Goal: Task Accomplishment & Management: Complete application form

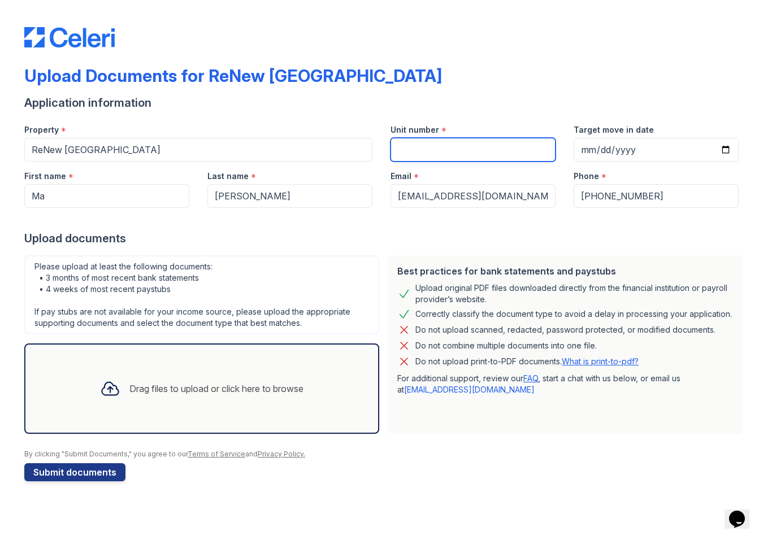
click at [447, 146] on input "Unit number" at bounding box center [472, 150] width 165 height 24
click at [424, 152] on input "Unit number" at bounding box center [472, 150] width 165 height 24
type input "1L"
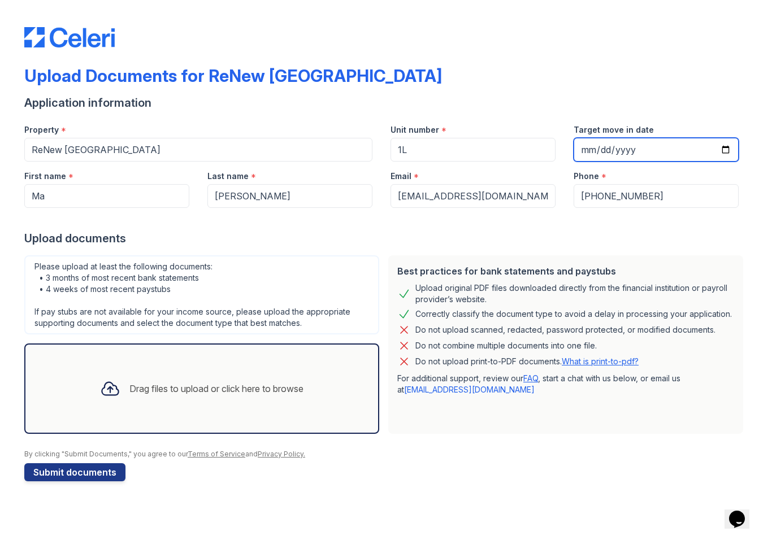
click at [690, 153] on input "Target move in date" at bounding box center [655, 150] width 165 height 24
type input "[DATE]"
click at [103, 392] on icon at bounding box center [110, 388] width 20 height 20
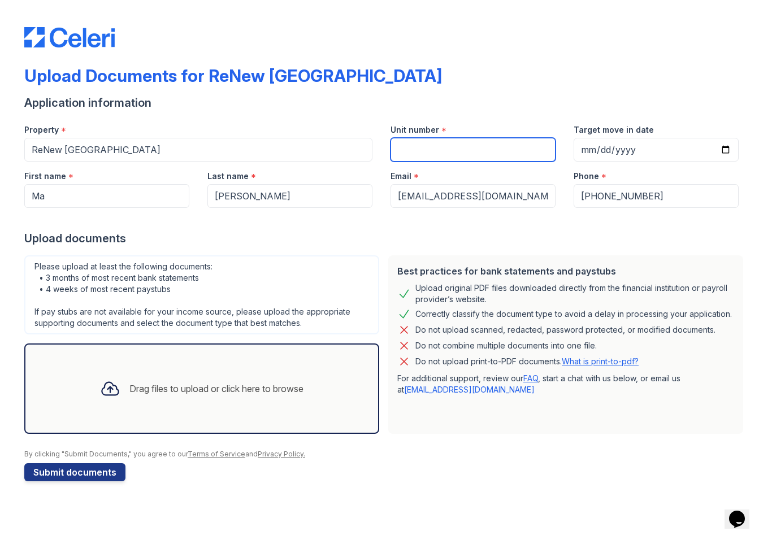
click at [474, 140] on input "Unit number" at bounding box center [472, 150] width 165 height 24
type input "1L"
click at [638, 156] on input "Target move in date" at bounding box center [655, 150] width 165 height 24
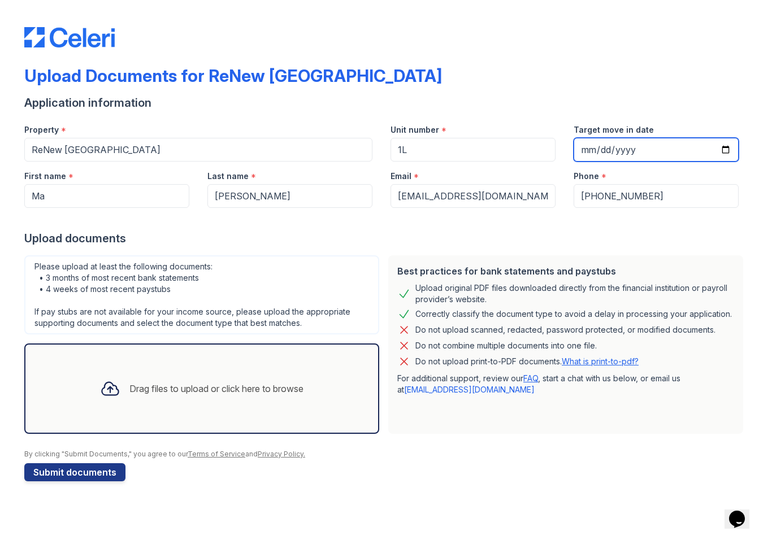
type input "[DATE]"
click at [107, 380] on icon at bounding box center [110, 388] width 20 height 20
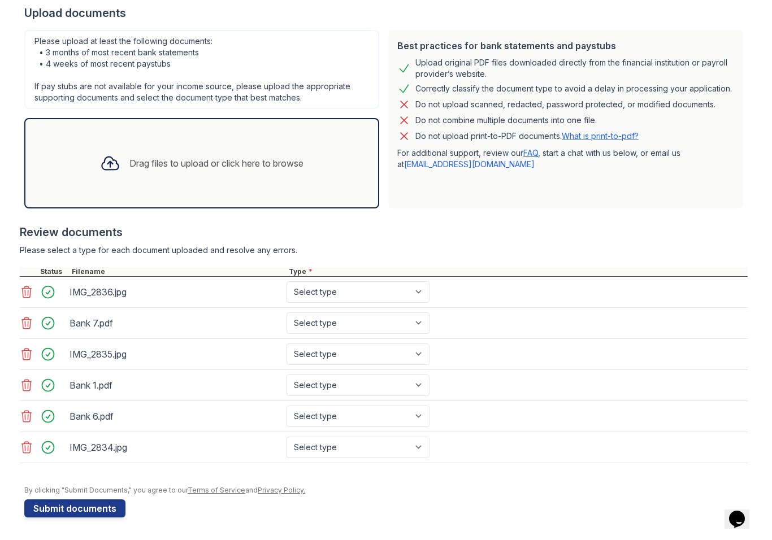
scroll to position [225, 0]
click at [419, 295] on select "Select type Paystub Bank Statement Offer Letter Tax Documents Benefit Award Let…" at bounding box center [357, 291] width 143 height 21
select select "paystub"
click at [350, 326] on select "Select type Paystub Bank Statement Offer Letter Tax Documents Benefit Award Let…" at bounding box center [357, 322] width 143 height 21
select select "bank_statement"
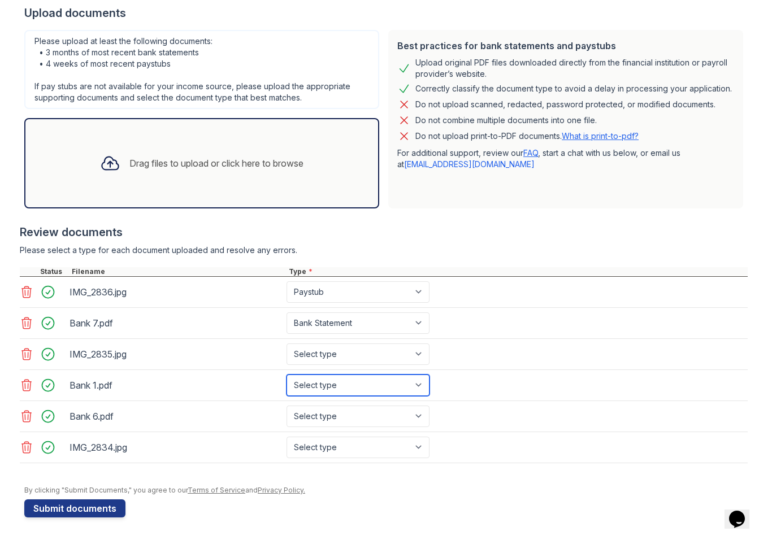
click at [336, 389] on select "Select type Paystub Bank Statement Offer Letter Tax Documents Benefit Award Let…" at bounding box center [357, 384] width 143 height 21
select select "bank_statement"
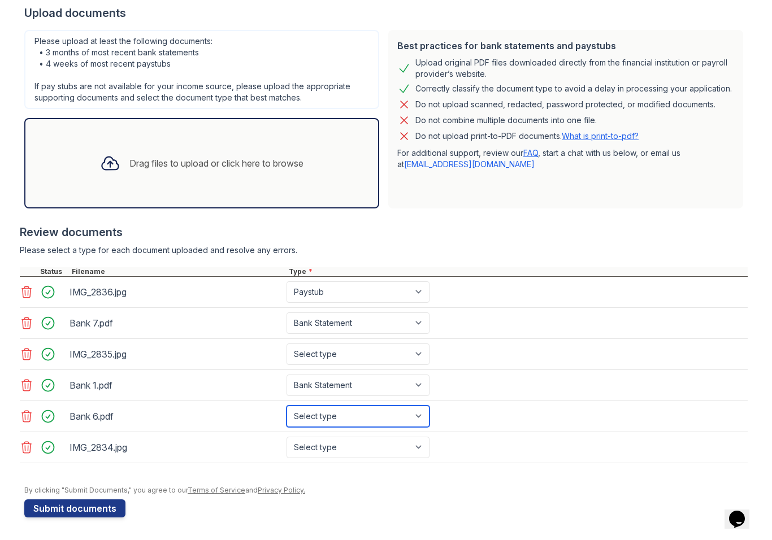
click at [325, 415] on select "Select type Paystub Bank Statement Offer Letter Tax Documents Benefit Award Let…" at bounding box center [357, 416] width 143 height 21
select select "bank_statement"
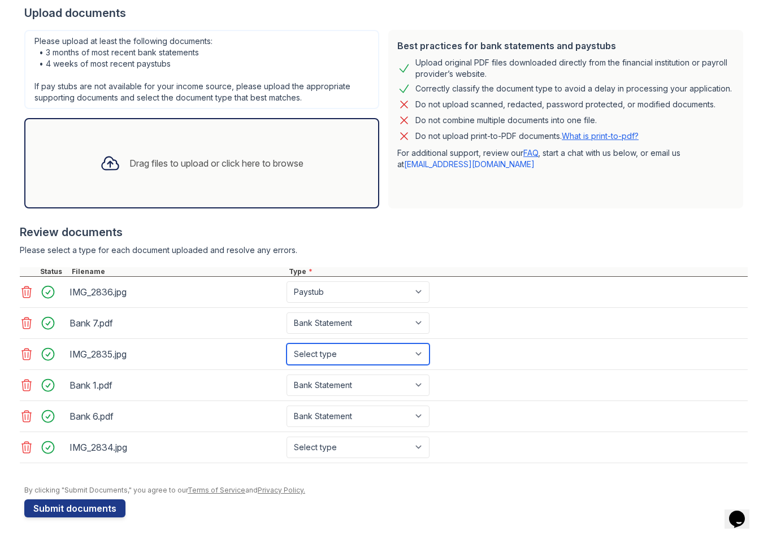
click at [359, 359] on select "Select type Paystub Bank Statement Offer Letter Tax Documents Benefit Award Let…" at bounding box center [357, 353] width 143 height 21
select select "paystub"
click at [337, 448] on select "Select type Paystub Bank Statement Offer Letter Tax Documents Benefit Award Let…" at bounding box center [357, 447] width 143 height 21
select select "paystub"
click at [83, 510] on button "Submit documents" at bounding box center [74, 508] width 101 height 18
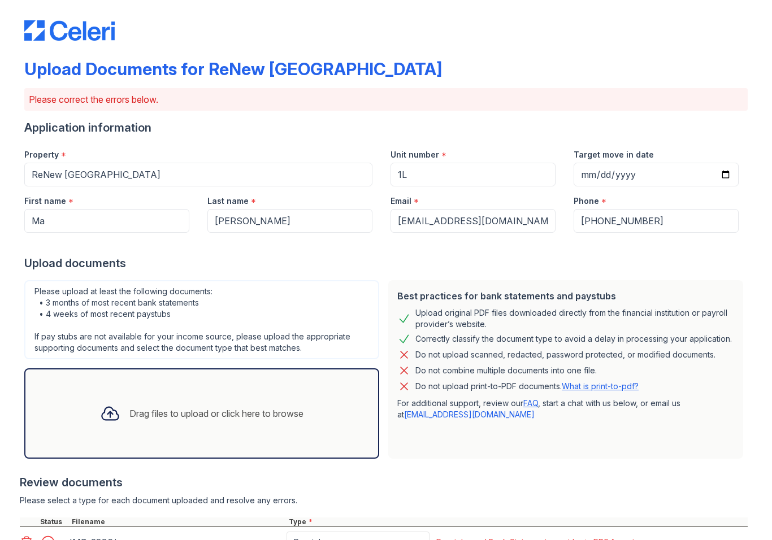
scroll to position [6, 0]
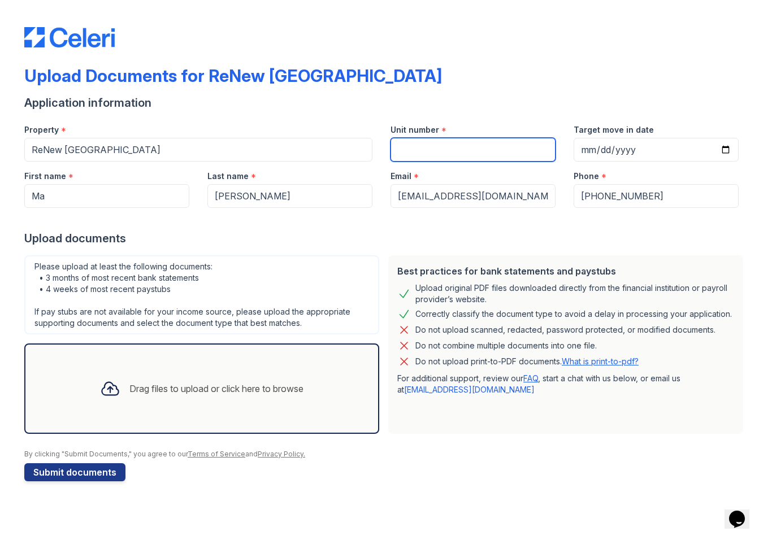
click at [448, 148] on input "Unit number" at bounding box center [472, 150] width 165 height 24
type input "1L"
click at [271, 389] on div "Drag files to upload or click here to browse" at bounding box center [216, 389] width 174 height 14
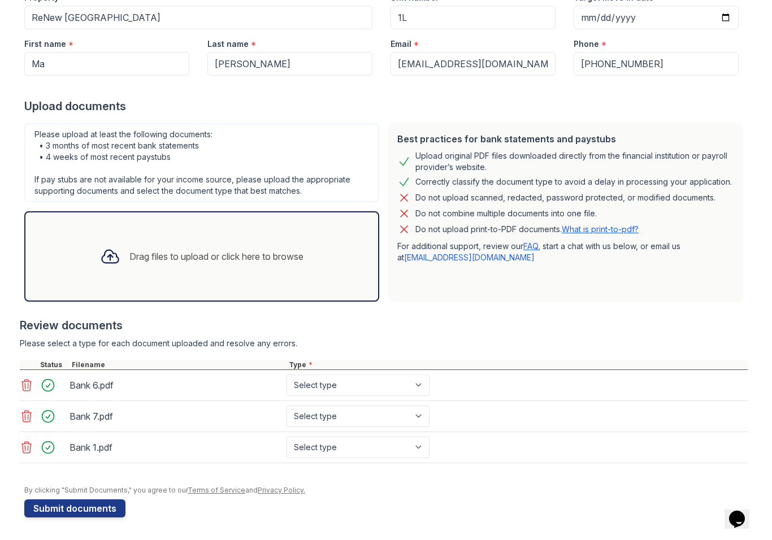
scroll to position [132, 0]
click at [403, 389] on select "Select type Paystub Bank Statement Offer Letter Tax Documents Benefit Award Let…" at bounding box center [357, 384] width 143 height 21
select select "bank_statement"
click at [369, 413] on select "Select type Paystub Bank Statement Offer Letter Tax Documents Benefit Award Let…" at bounding box center [357, 416] width 143 height 21
select select "bank_statement"
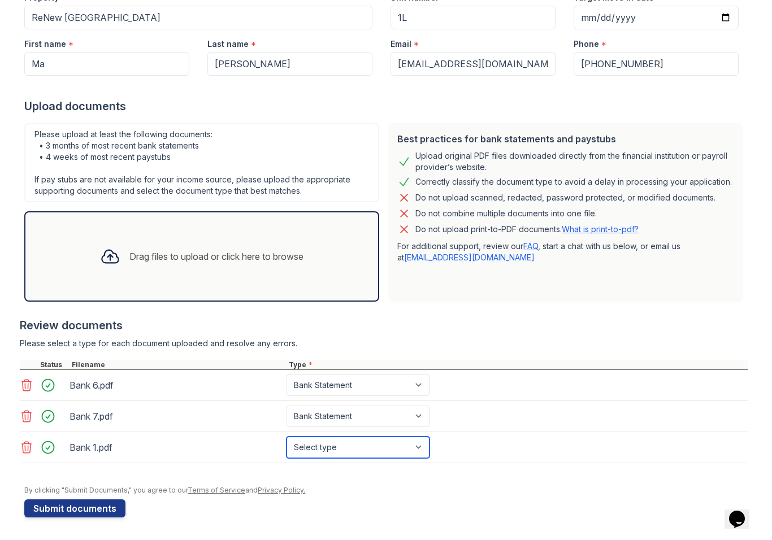
click at [364, 448] on select "Select type Paystub Bank Statement Offer Letter Tax Documents Benefit Award Let…" at bounding box center [357, 447] width 143 height 21
click at [364, 450] on select "Select type Paystub Bank Statement Offer Letter Tax Documents Benefit Award Let…" at bounding box center [357, 447] width 143 height 21
select select "bank_statement"
click at [97, 503] on button "Submit documents" at bounding box center [74, 508] width 101 height 18
